Goal: Transaction & Acquisition: Purchase product/service

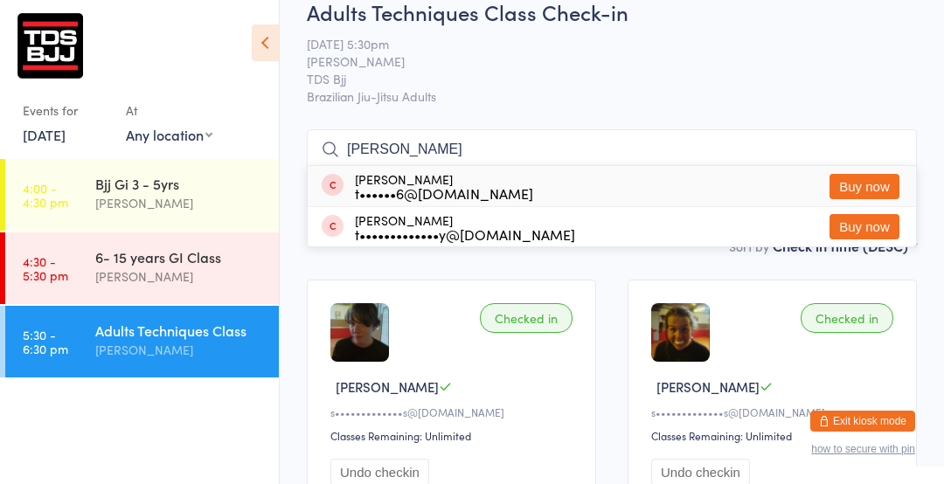
scroll to position [40, 0]
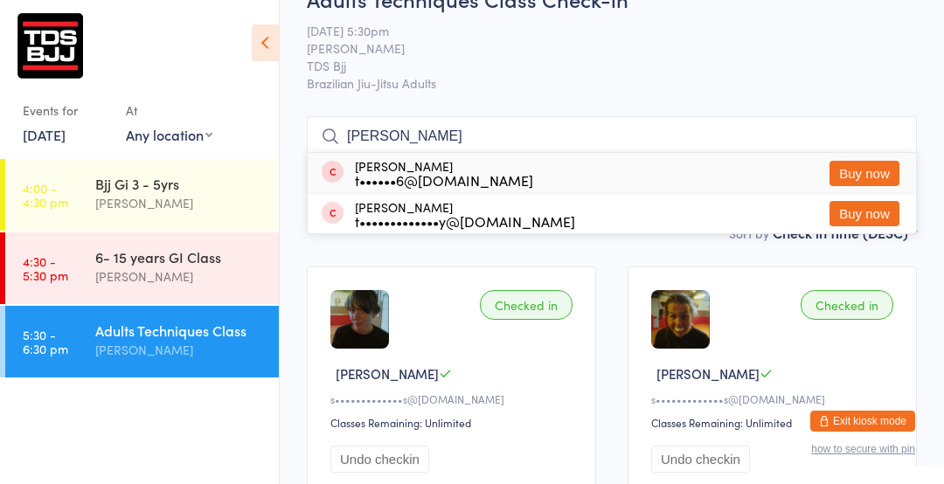
type input "[PERSON_NAME]"
click at [872, 174] on button "Buy now" at bounding box center [864, 173] width 70 height 25
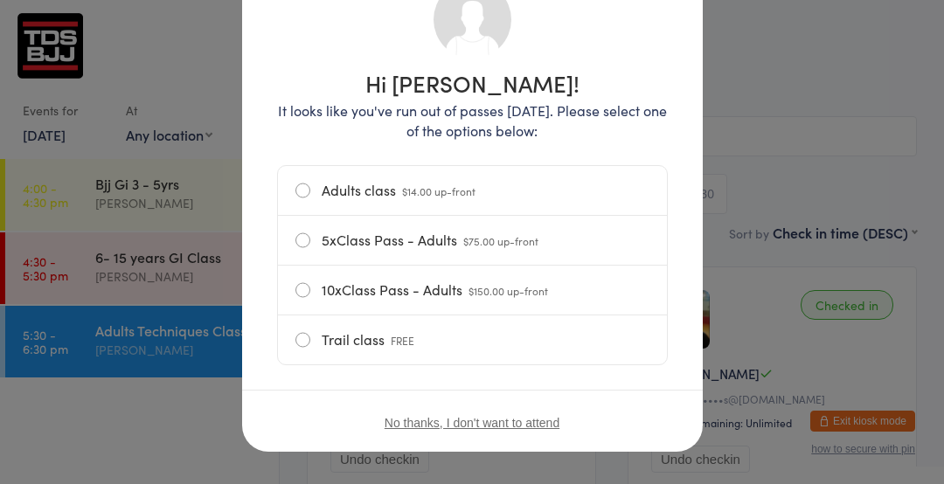
scroll to position [158, 0]
click at [494, 175] on label "Adults class $14.00 up-front" at bounding box center [472, 189] width 354 height 49
click at [0, 0] on input "Adults class $14.00 up-front" at bounding box center [0, 0] width 0 height 0
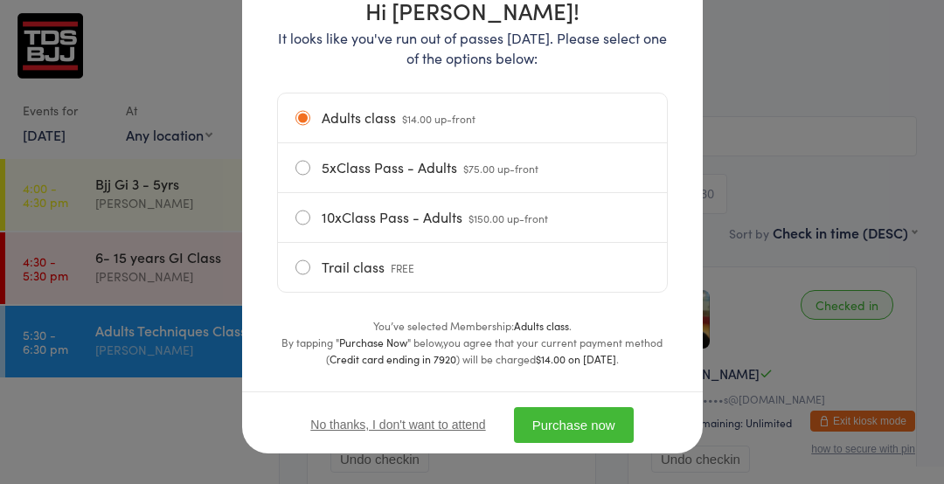
scroll to position [243, 0]
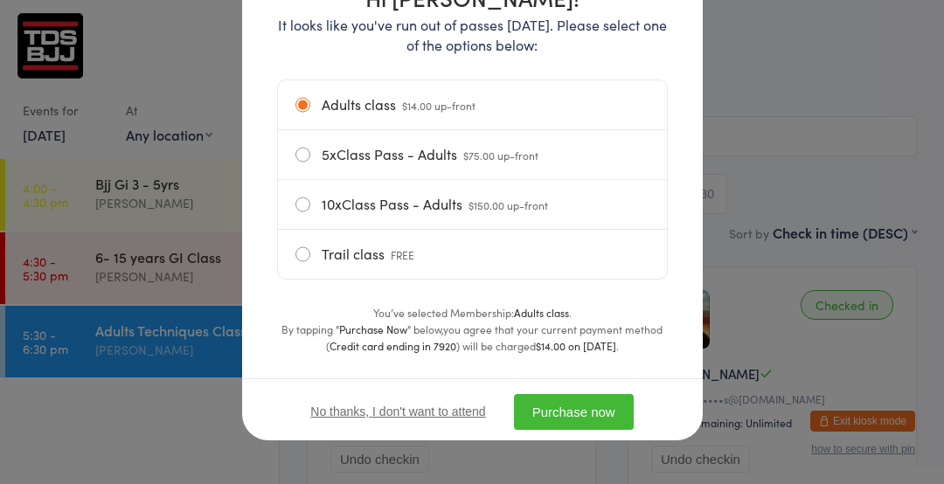
click at [575, 409] on button "Purchase now" at bounding box center [574, 412] width 120 height 36
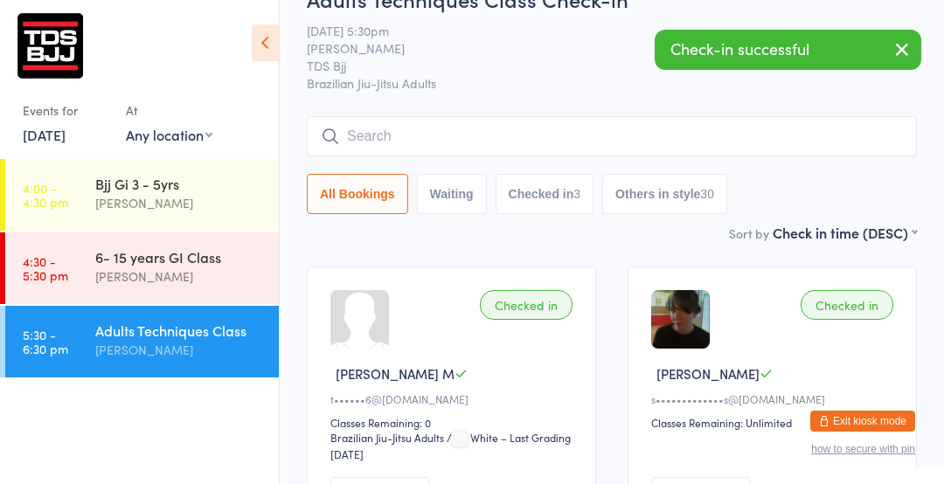
click at [461, 142] on input "search" at bounding box center [612, 136] width 610 height 40
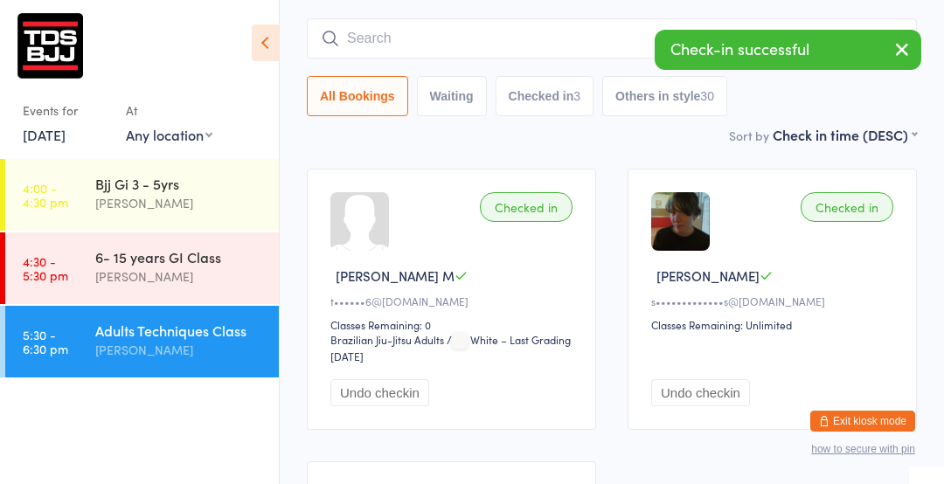
scroll to position [157, 0]
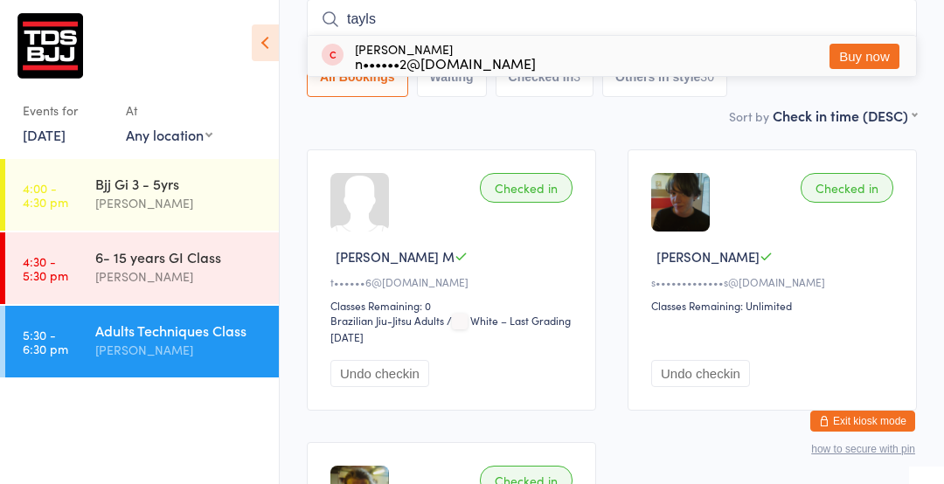
type input "tayls"
click at [864, 59] on button "Buy now" at bounding box center [864, 56] width 70 height 25
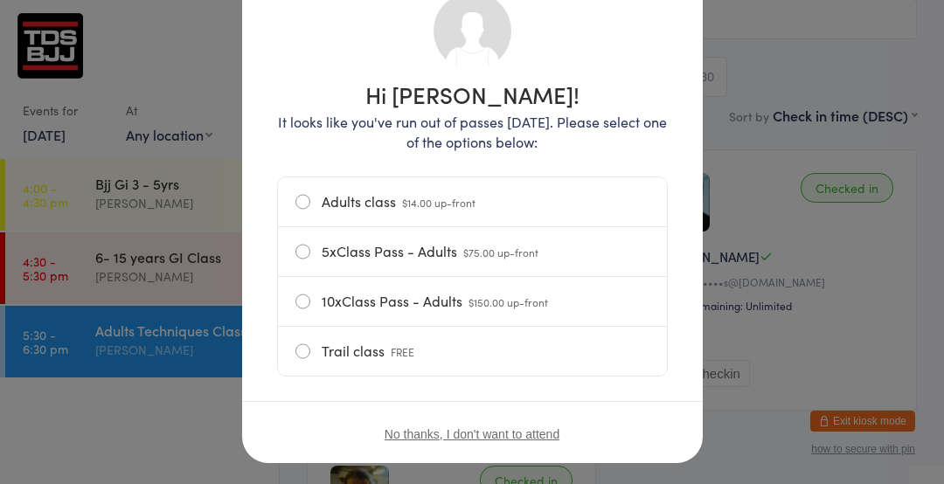
scroll to position [153, 0]
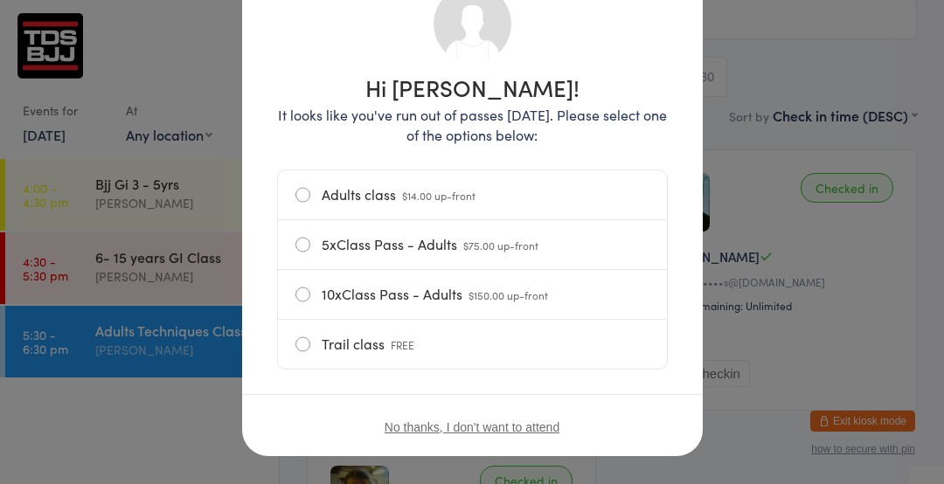
click at [592, 174] on label "Adults class $14.00 up-front" at bounding box center [472, 194] width 354 height 49
click at [0, 0] on input "Adults class $14.00 up-front" at bounding box center [0, 0] width 0 height 0
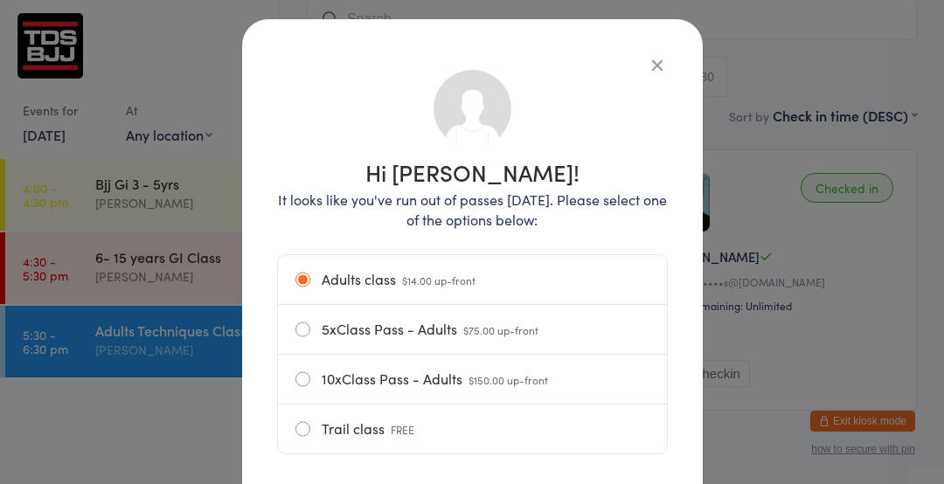
scroll to position [68, 0]
click at [663, 65] on icon "button" at bounding box center [657, 64] width 19 height 19
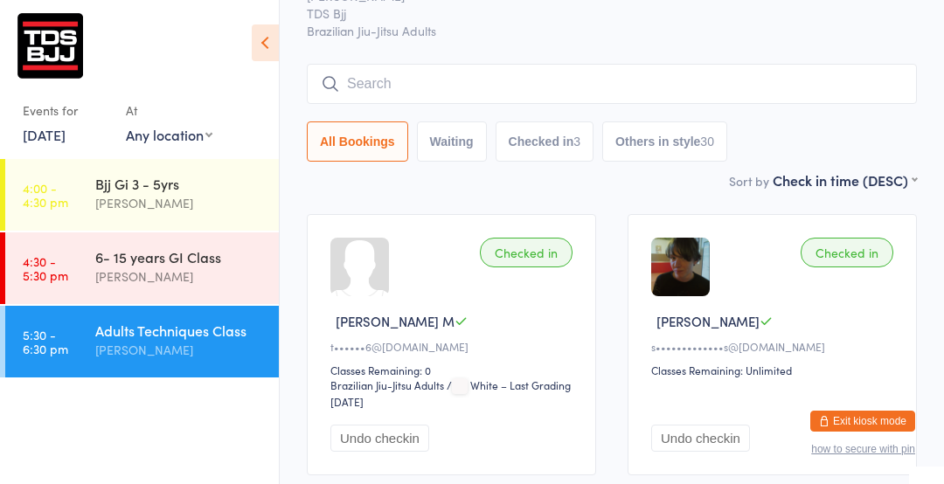
click at [586, 87] on input "search" at bounding box center [612, 84] width 610 height 40
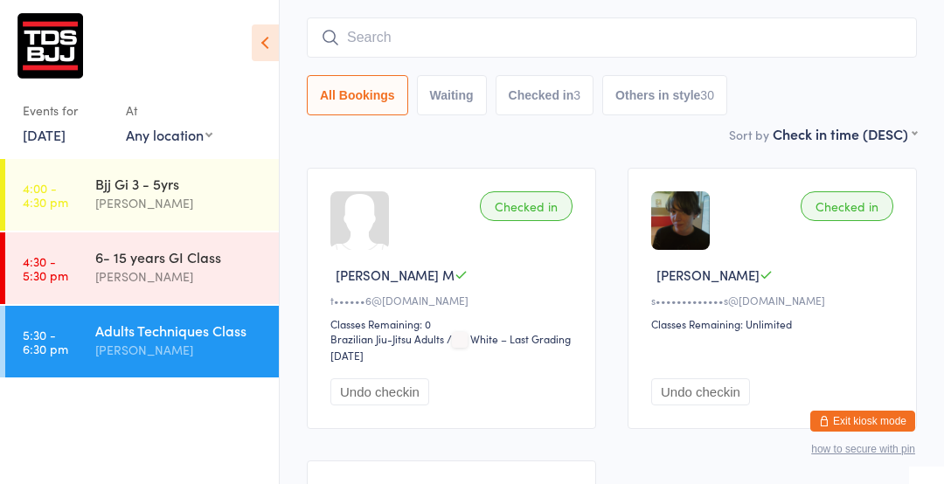
scroll to position [157, 0]
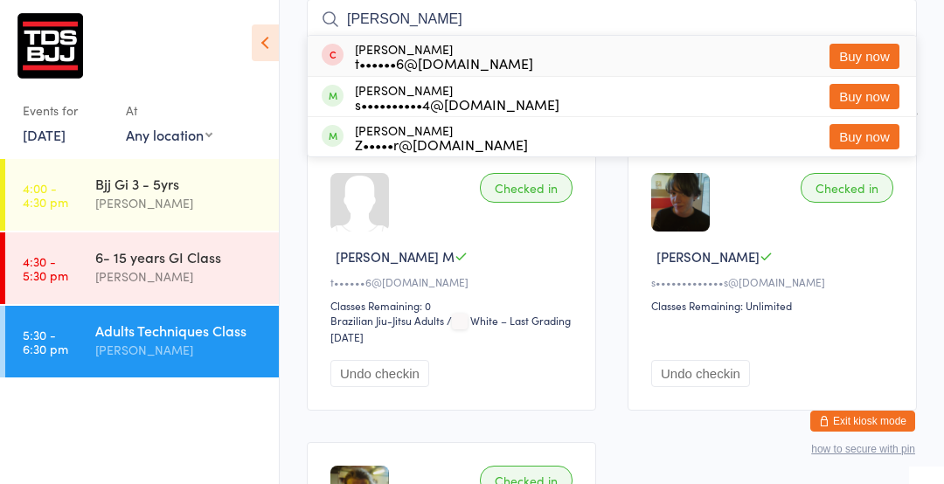
type input "[PERSON_NAME]"
click at [867, 59] on button "Buy now" at bounding box center [864, 56] width 70 height 25
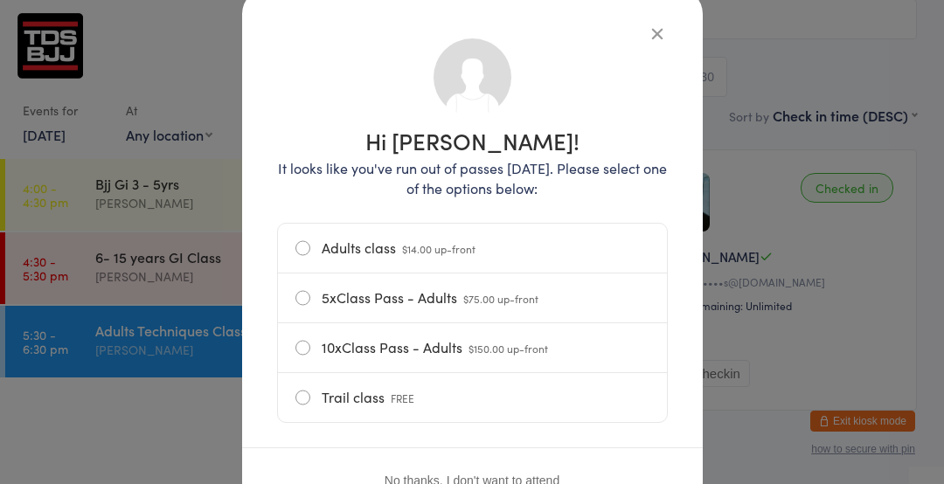
scroll to position [142, 0]
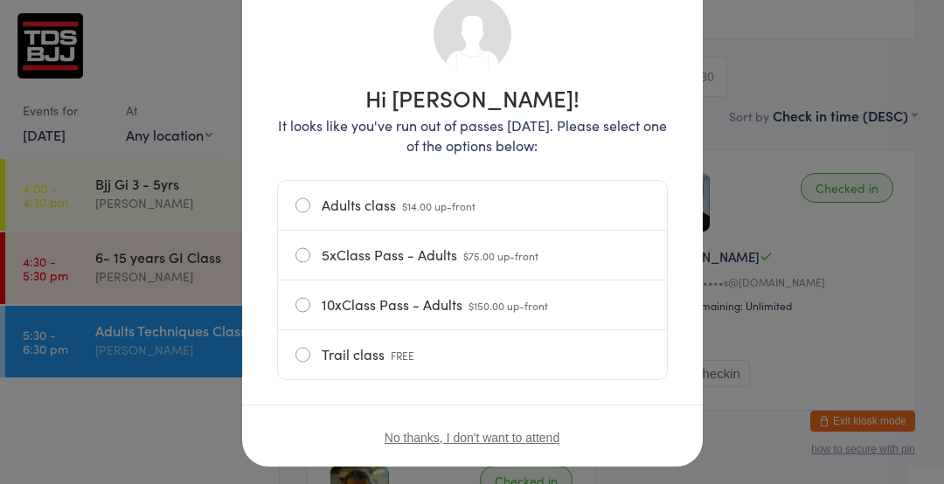
click at [632, 184] on label "Adults class $14.00 up-front" at bounding box center [472, 205] width 354 height 49
click at [0, 0] on input "Adults class $14.00 up-front" at bounding box center [0, 0] width 0 height 0
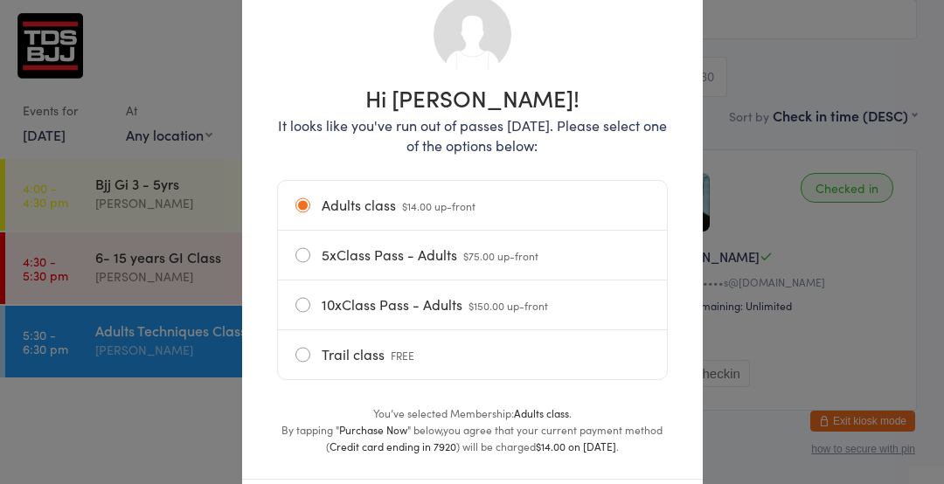
scroll to position [243, 0]
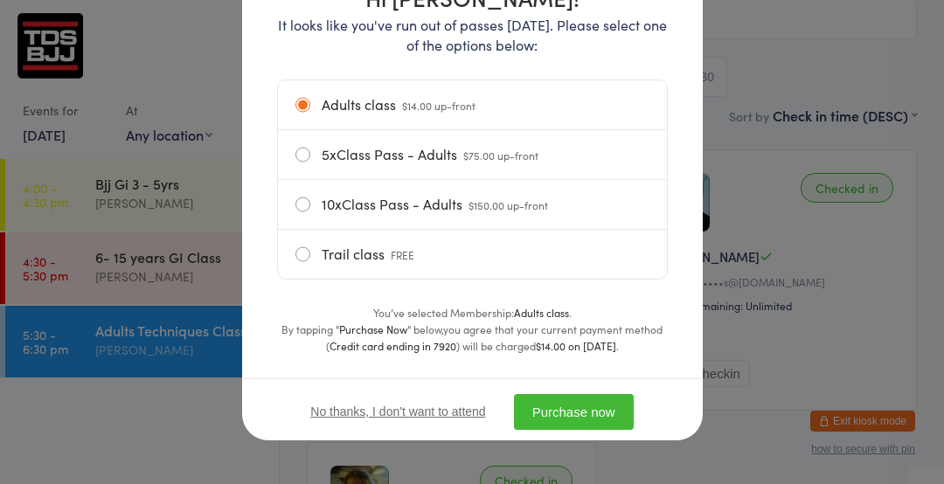
click at [607, 405] on button "Purchase now" at bounding box center [574, 412] width 120 height 36
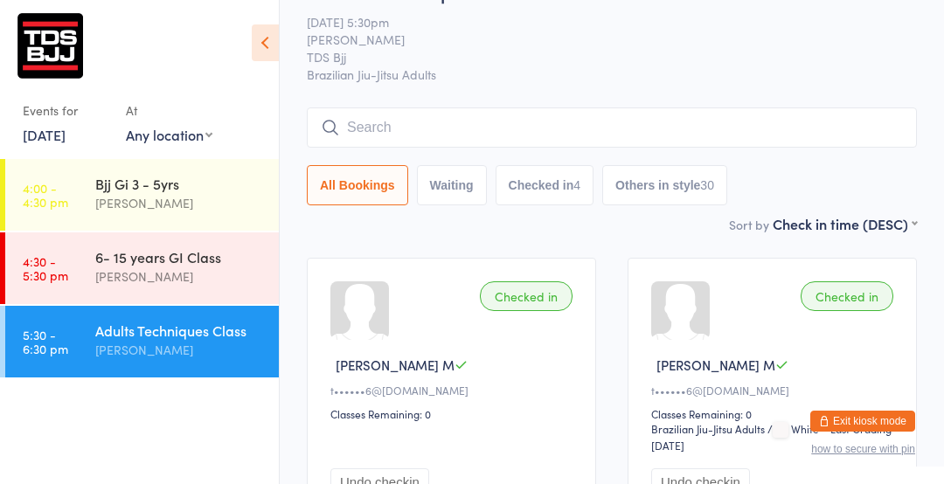
scroll to position [0, 0]
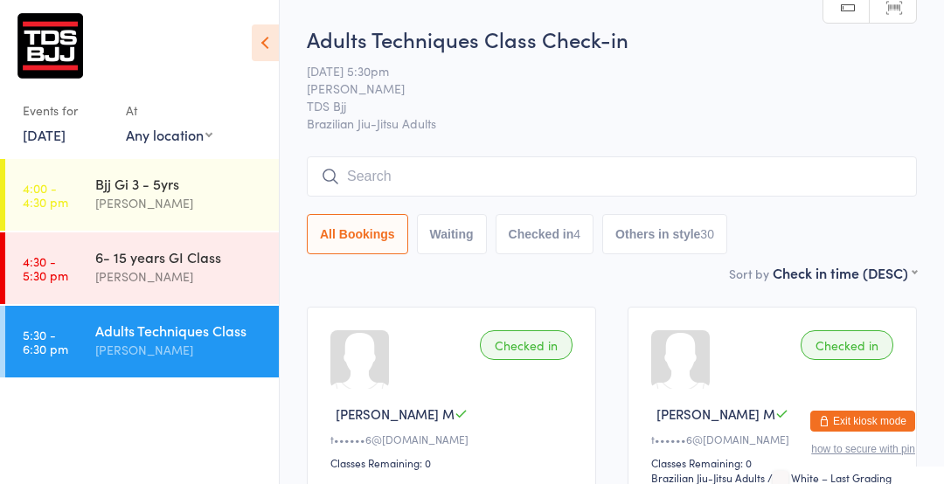
click at [398, 171] on input "search" at bounding box center [612, 176] width 610 height 40
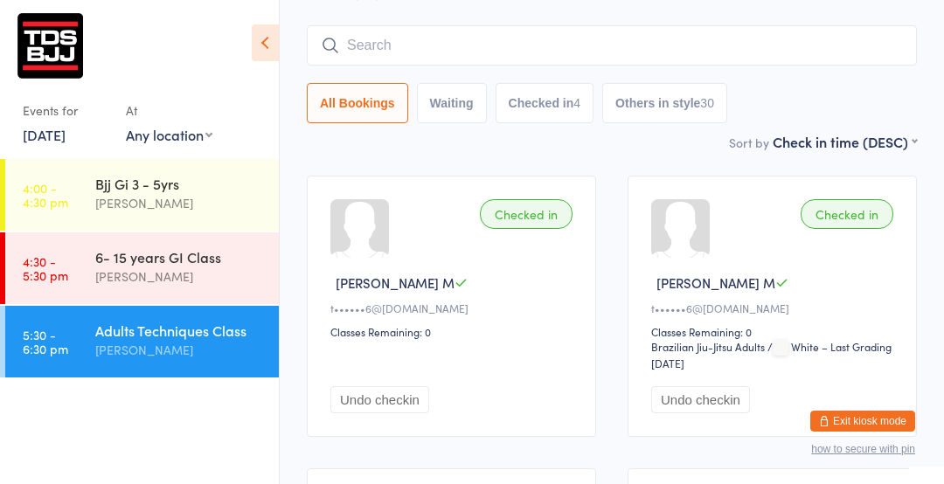
scroll to position [157, 0]
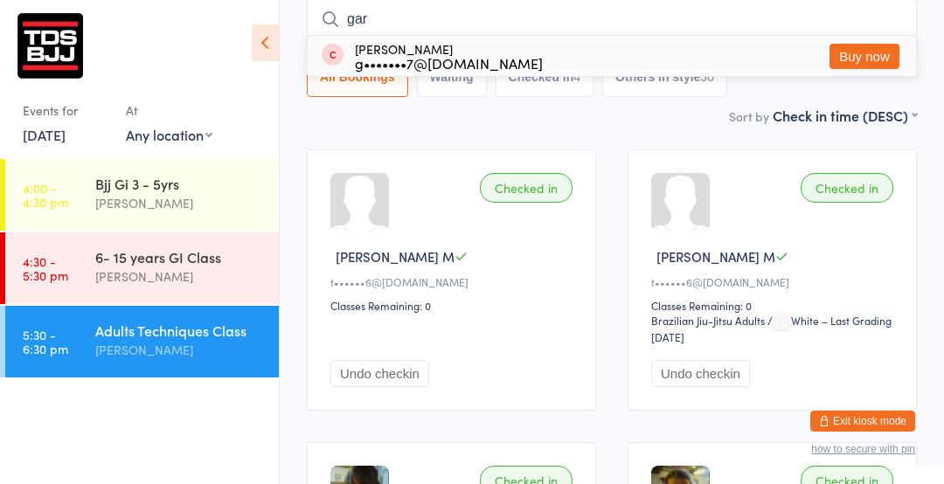
type input "[PERSON_NAME]"
click at [895, 19] on input "[PERSON_NAME]" at bounding box center [612, 19] width 610 height 40
